Goal: Information Seeking & Learning: Learn about a topic

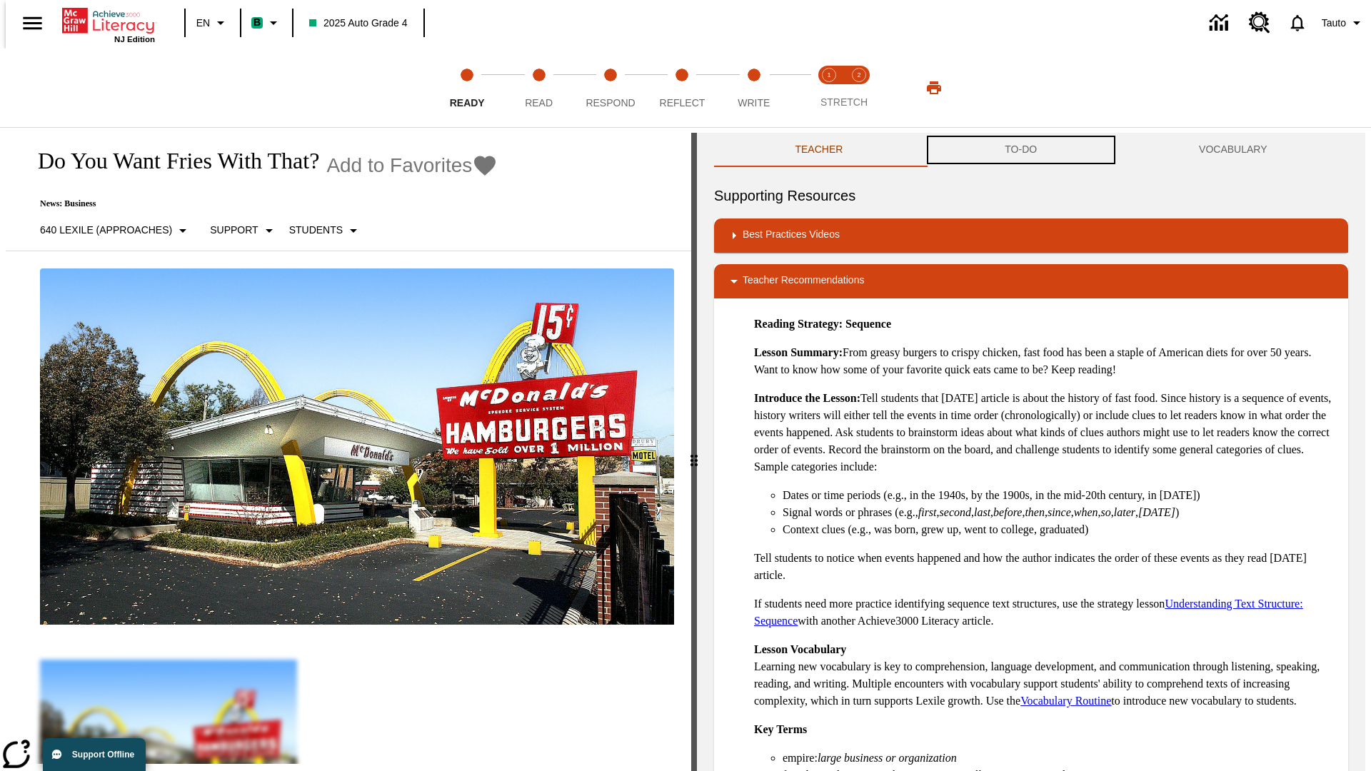
click at [1021, 150] on button "TO-DO" at bounding box center [1021, 150] width 194 height 34
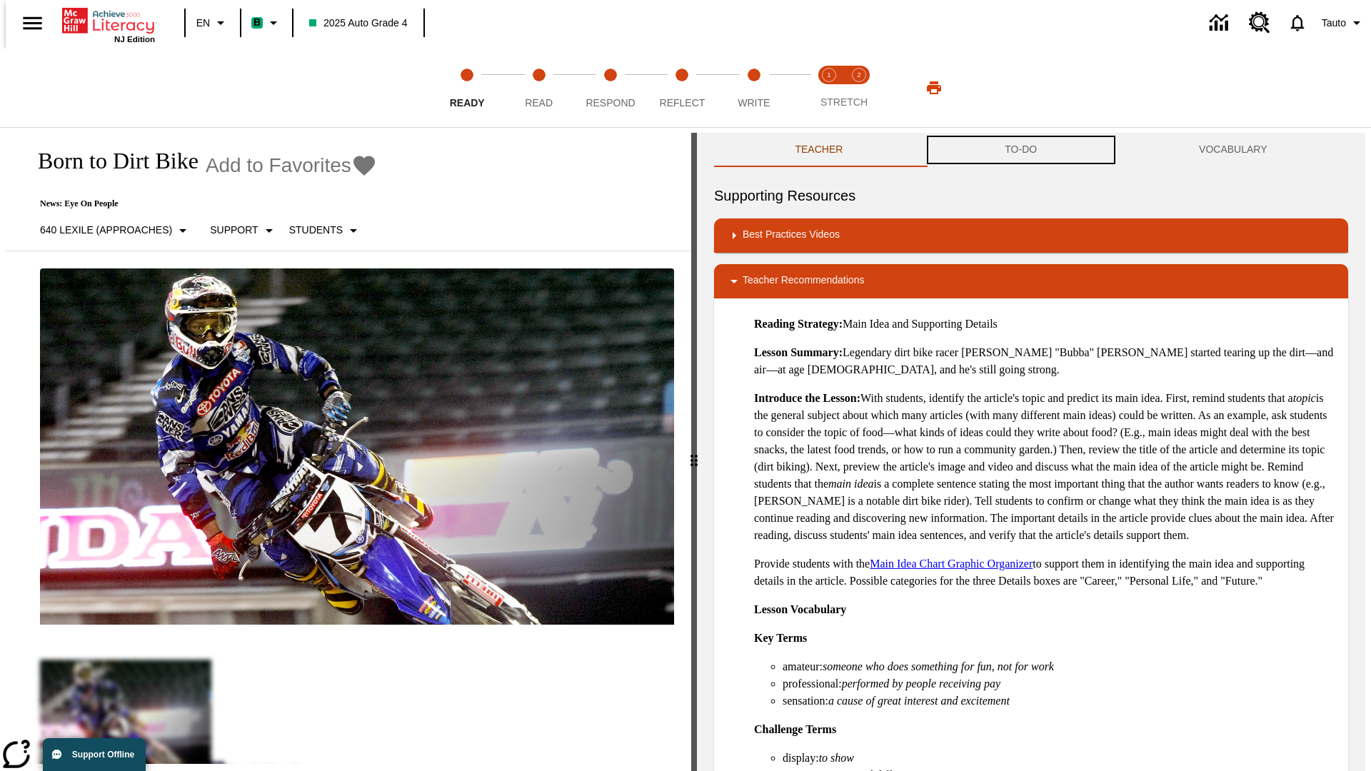
click at [1021, 150] on button "TO-DO" at bounding box center [1021, 150] width 194 height 34
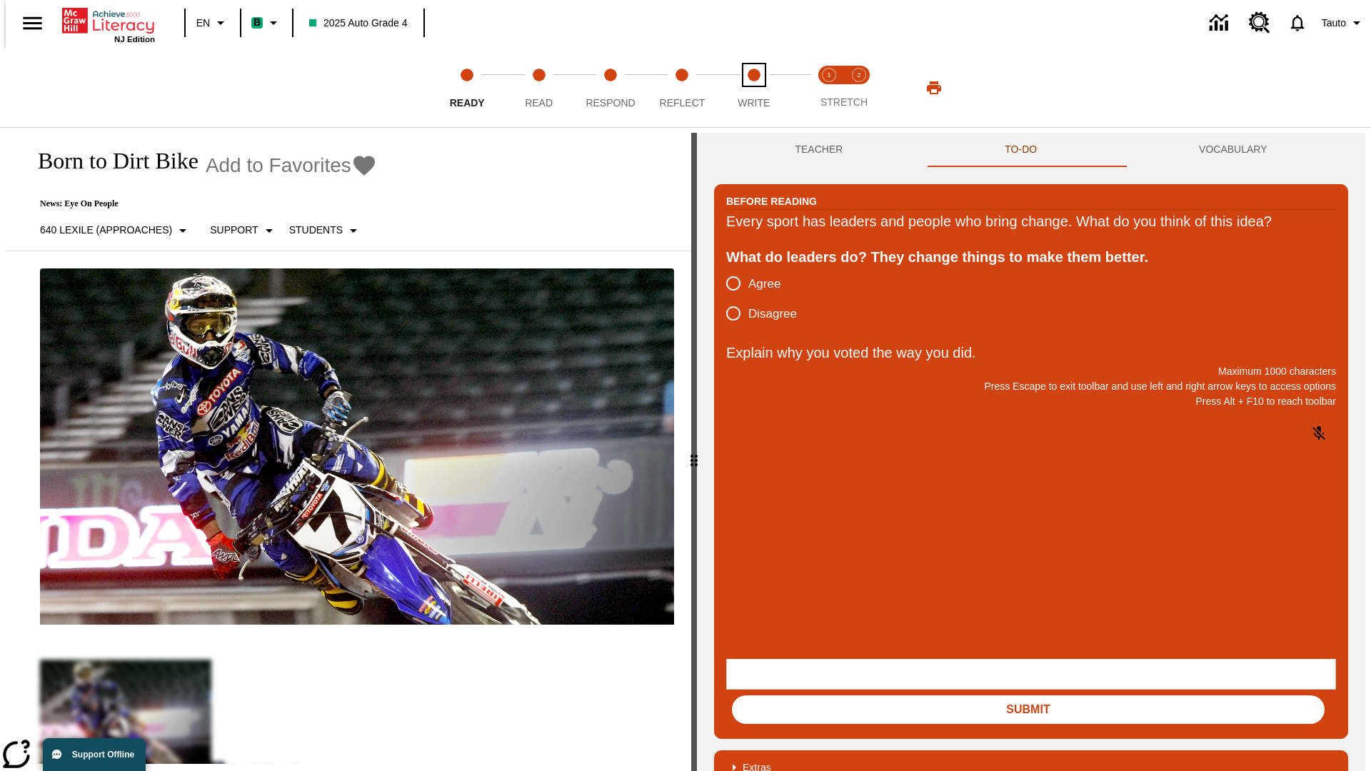
click at [753, 88] on span "Write" at bounding box center [753, 97] width 32 height 26
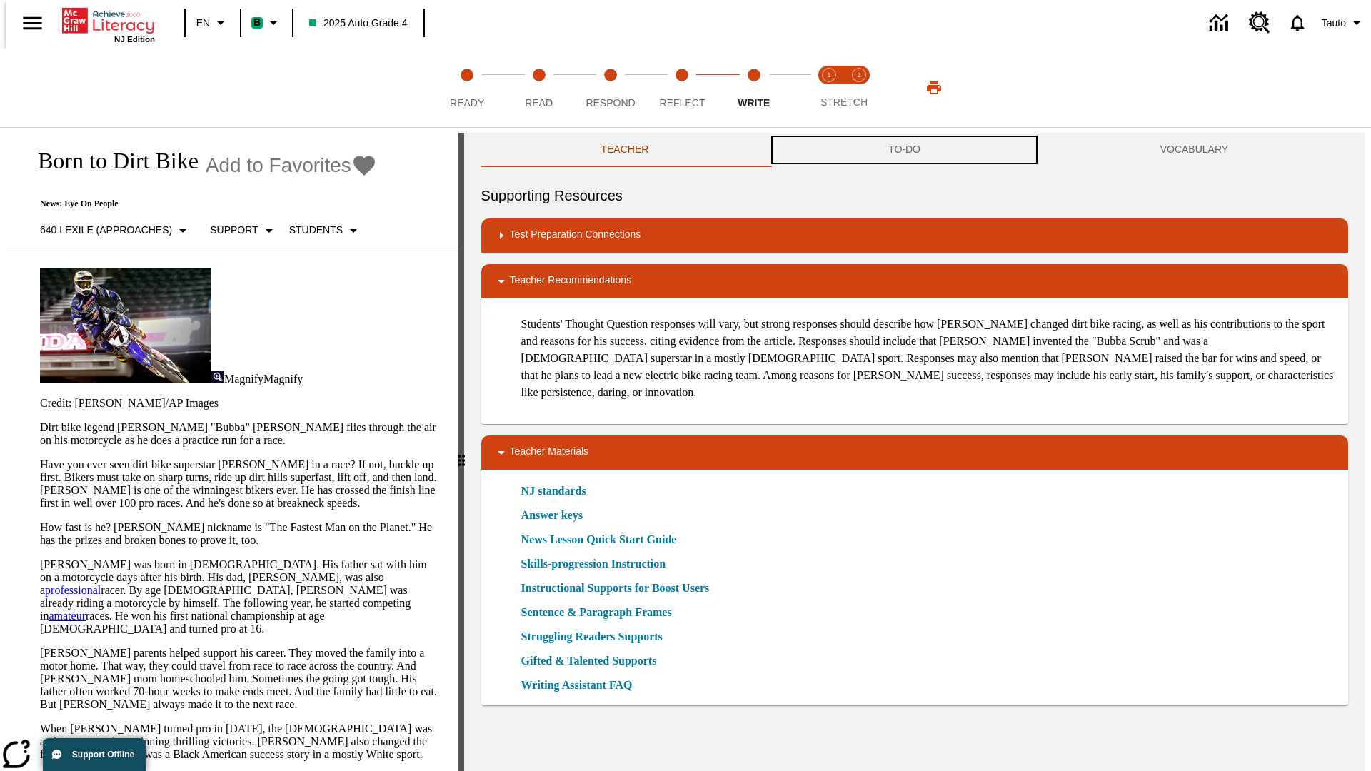
scroll to position [1, 0]
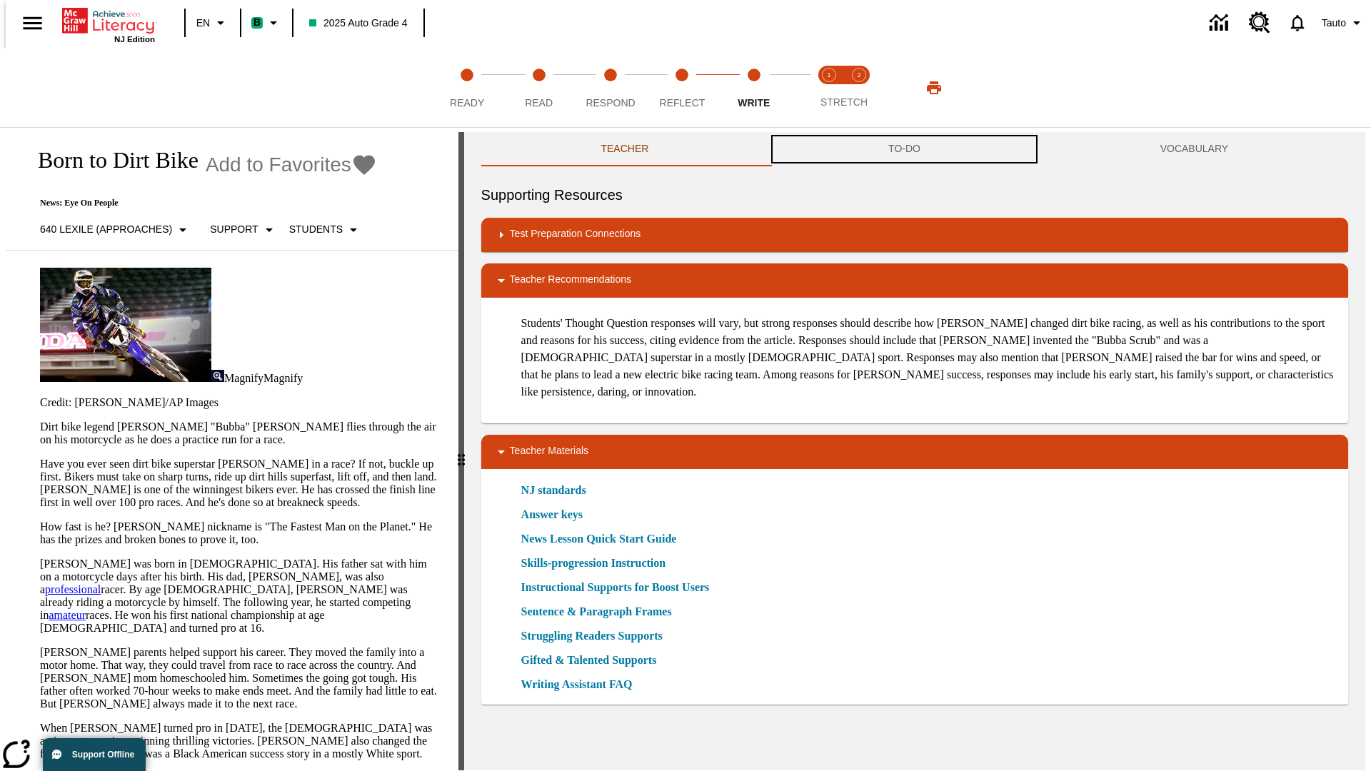
click at [904, 150] on button "TO-DO" at bounding box center [904, 149] width 272 height 34
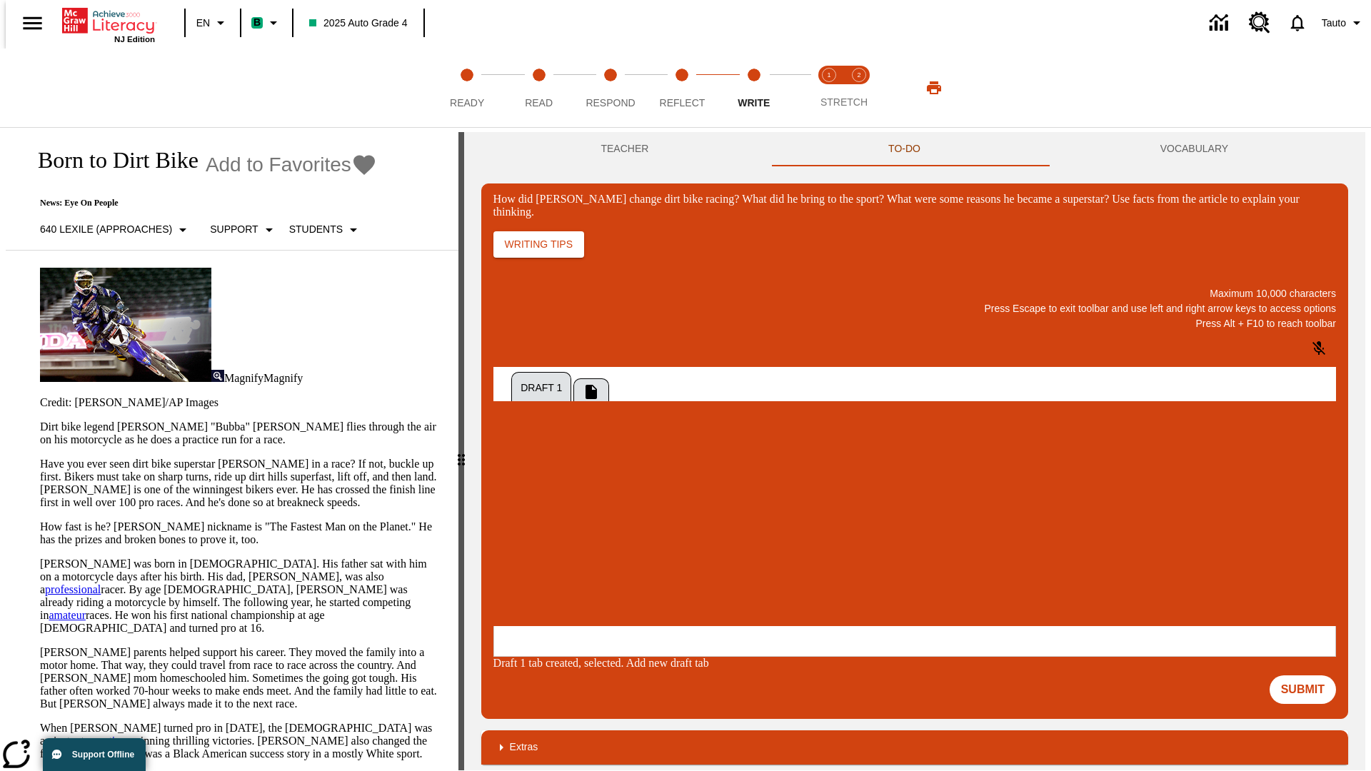
scroll to position [0, 0]
